Goal: Browse casually

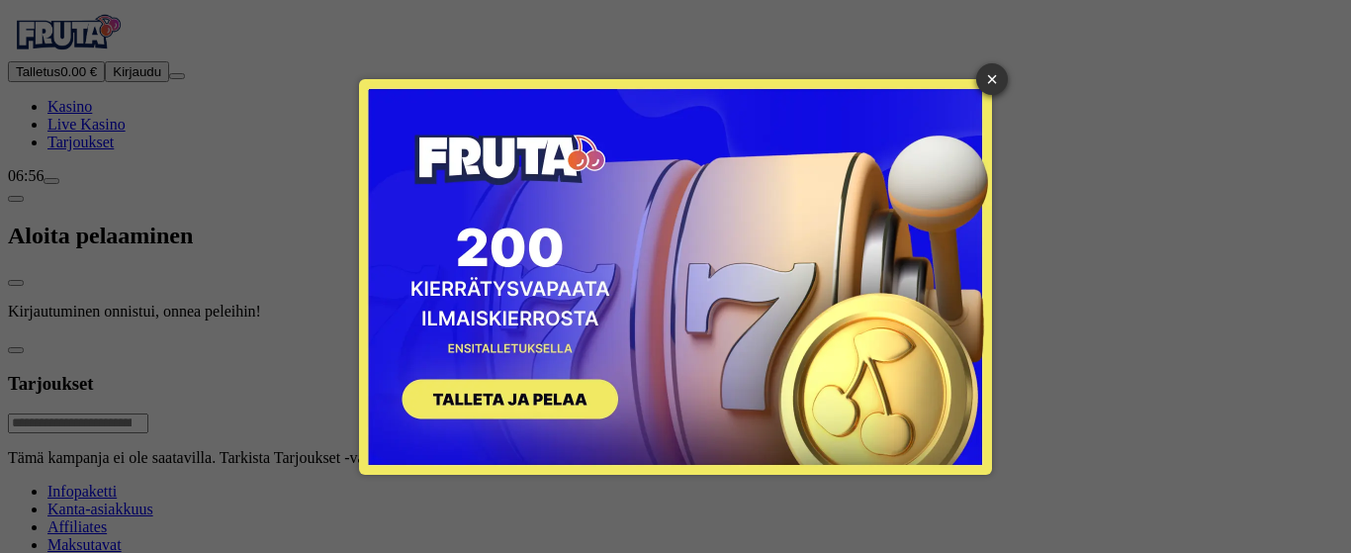
click at [987, 74] on link "×" at bounding box center [992, 79] width 32 height 32
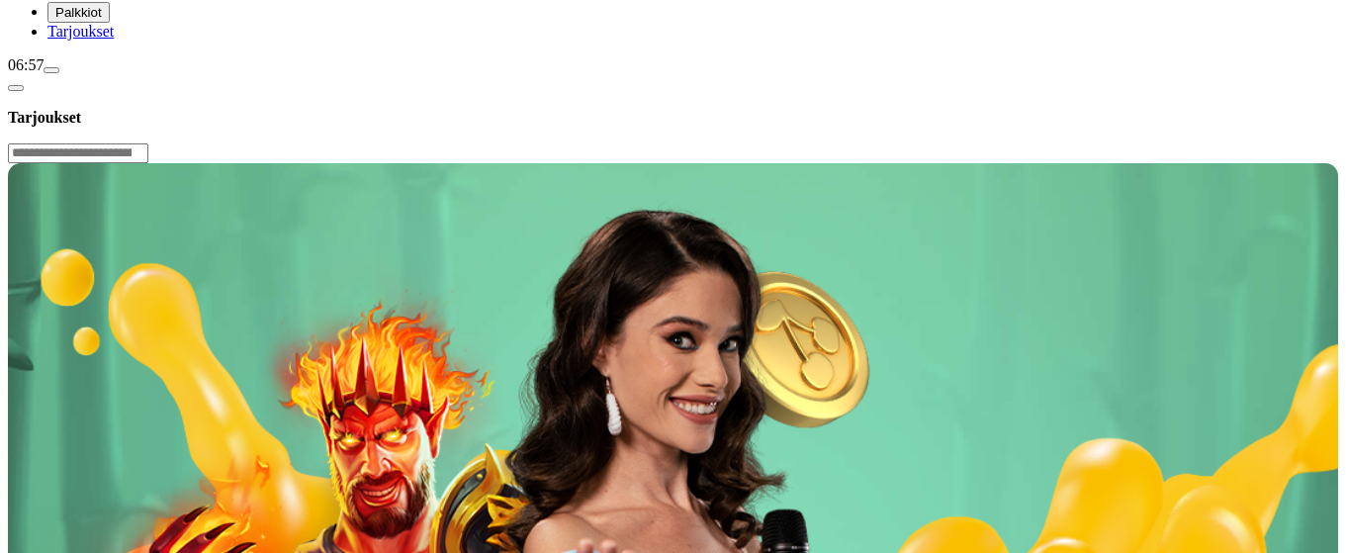
scroll to position [297, 0]
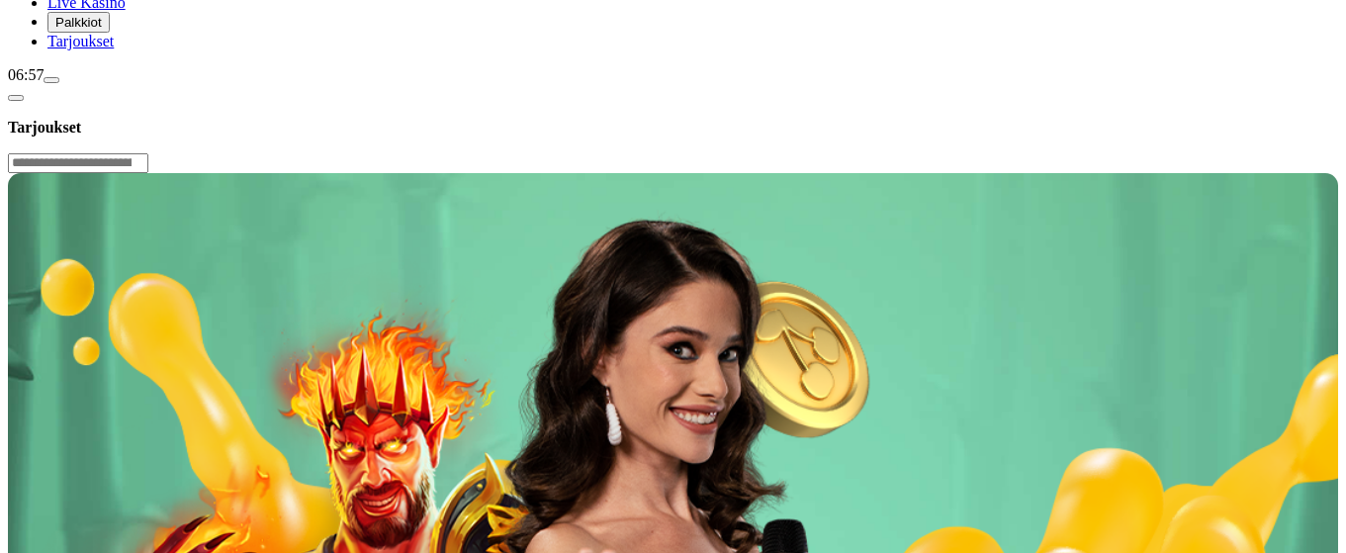
click at [130, 84] on div "06:57" at bounding box center [673, 75] width 1330 height 18
click at [98, 84] on div "06:57" at bounding box center [673, 75] width 1330 height 18
drag, startPoint x: 13, startPoint y: 441, endPoint x: 3, endPoint y: 245, distance: 196.1
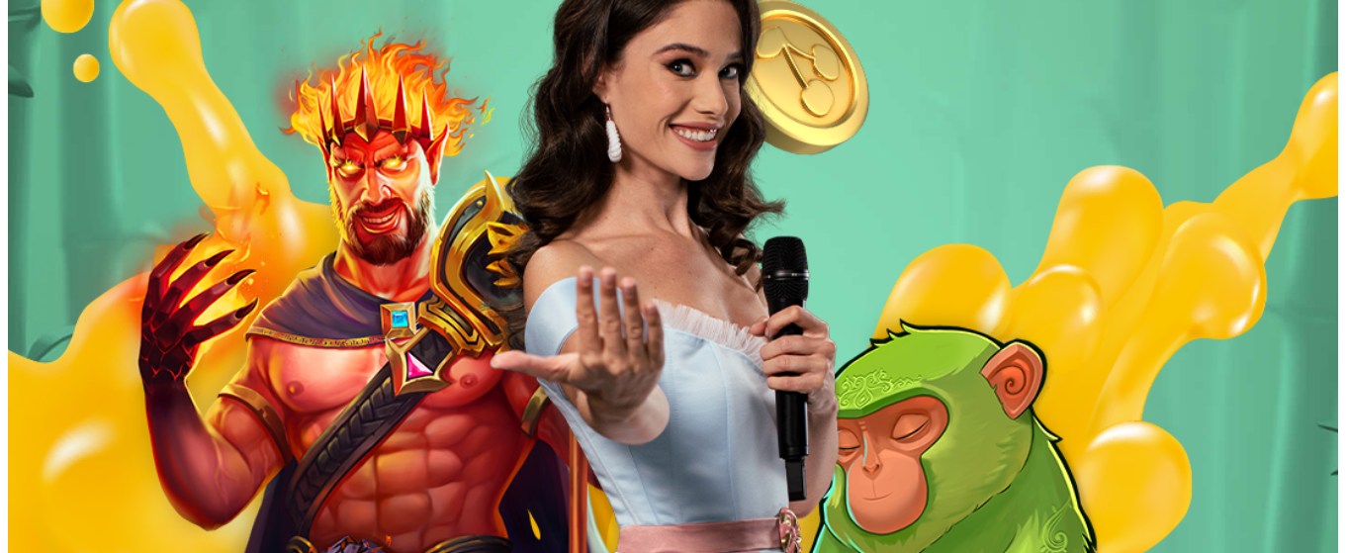
scroll to position [791, 0]
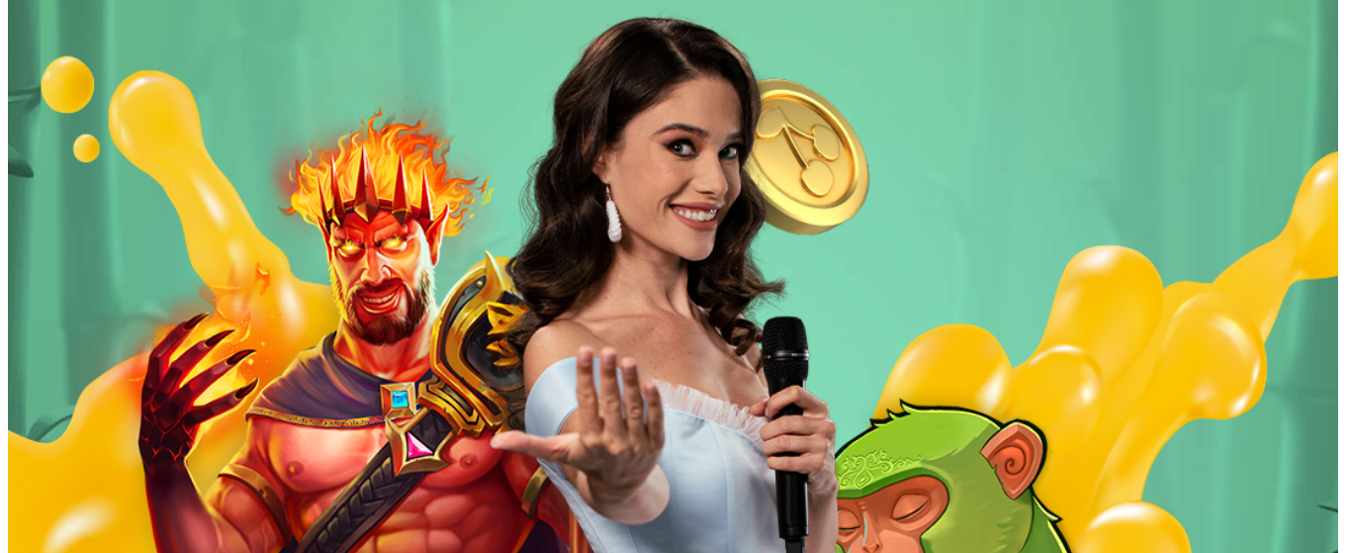
scroll to position [495, 0]
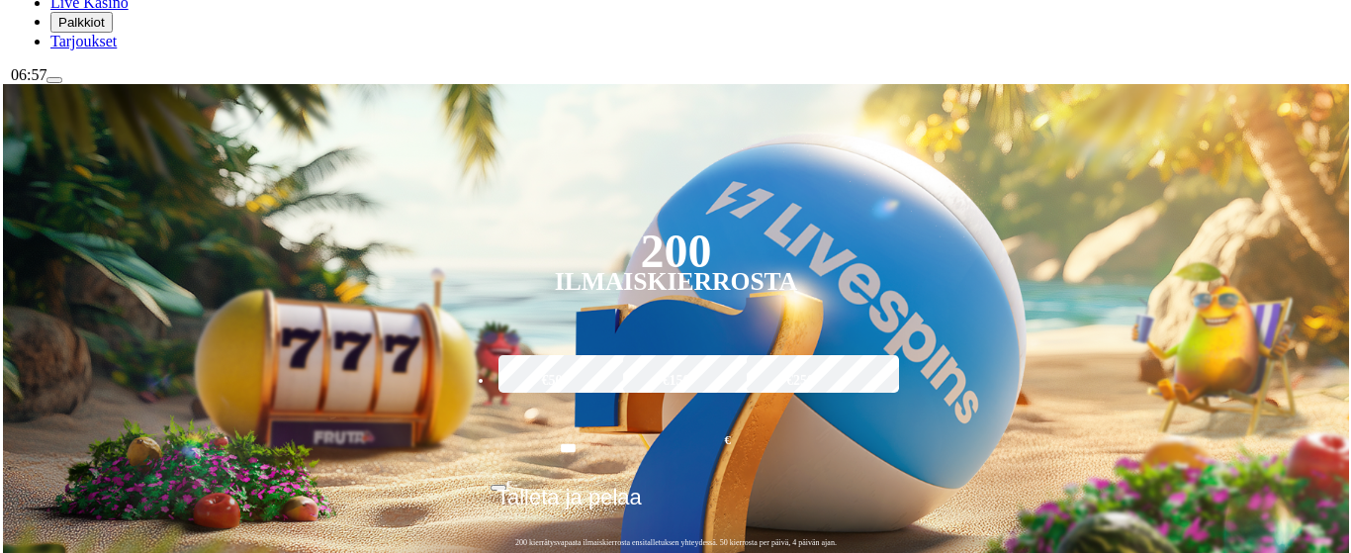
scroll to position [99, 0]
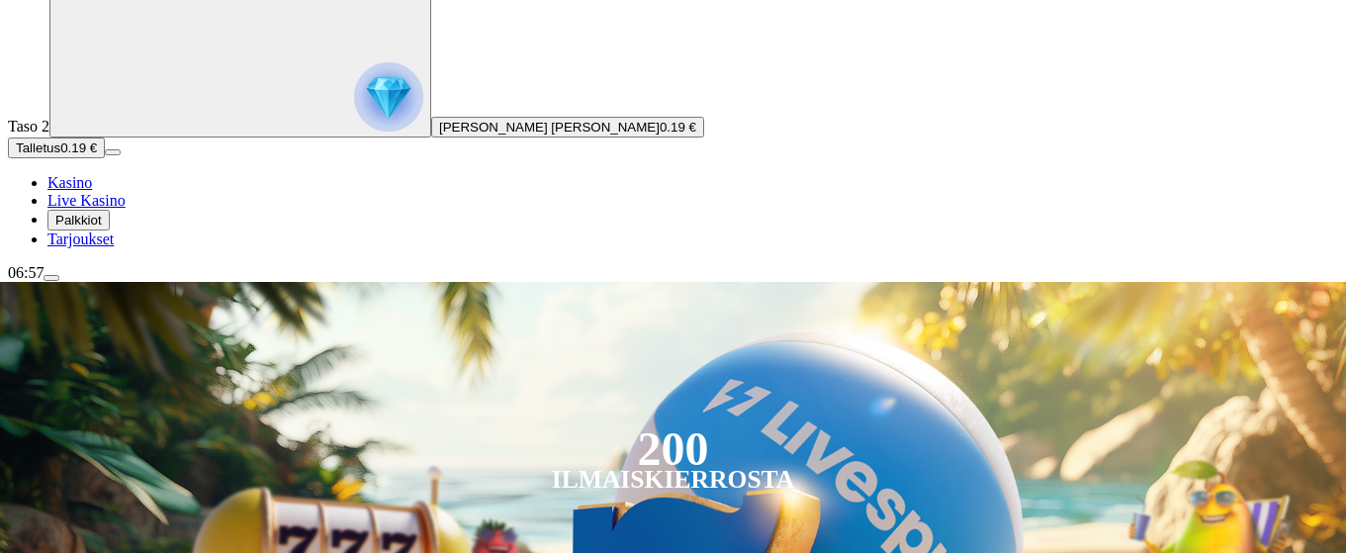
click at [51, 278] on span "menu icon" at bounding box center [51, 278] width 0 height 0
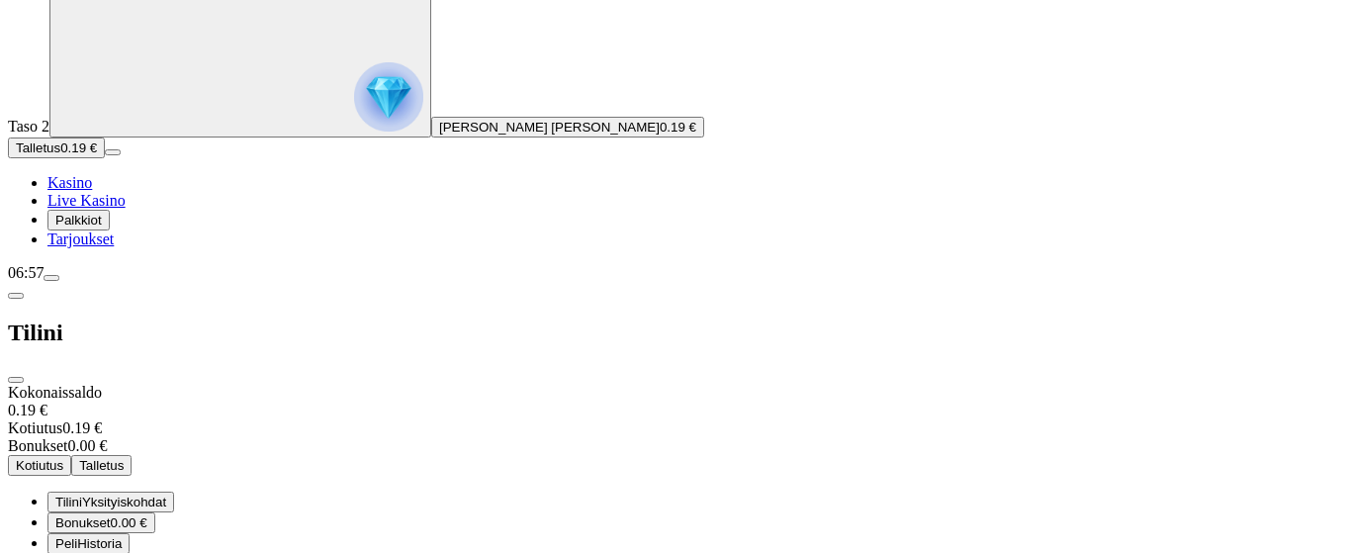
click at [16, 380] on span "close icon" at bounding box center [16, 380] width 0 height 0
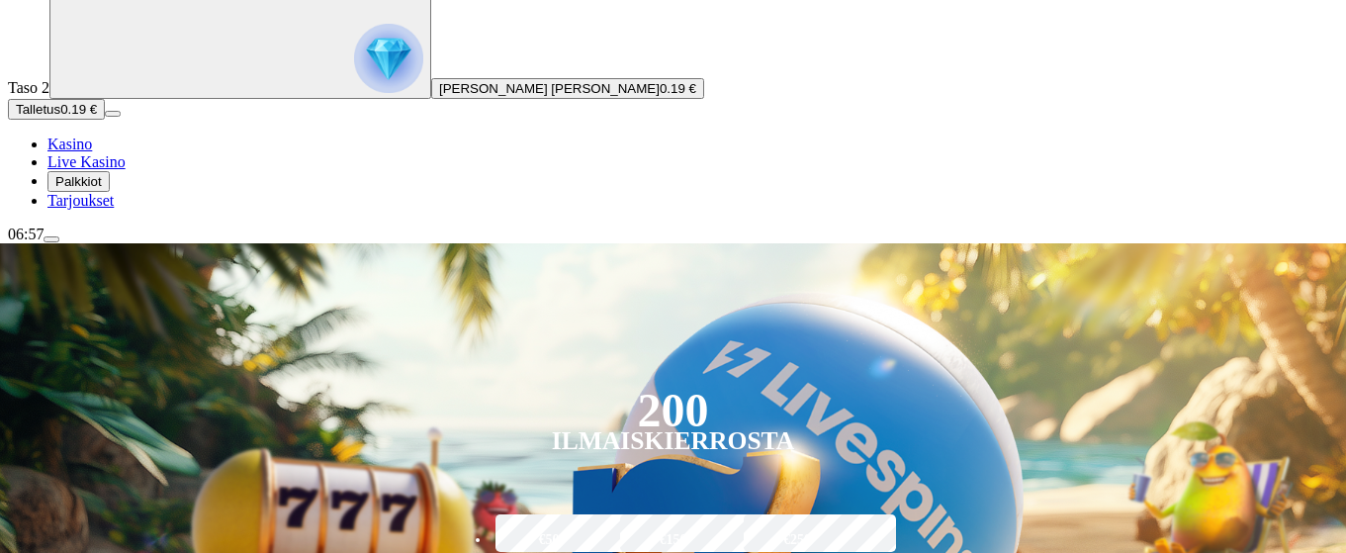
scroll to position [198, 0]
